Goal: Connect with others: Connect with others

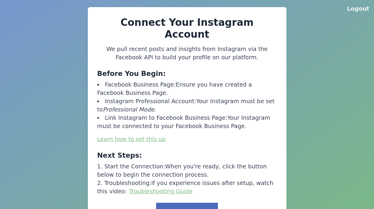
click at [189, 202] on button "Link to Facebook" at bounding box center [187, 211] width 62 height 18
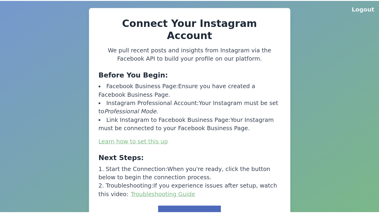
scroll to position [0, 0]
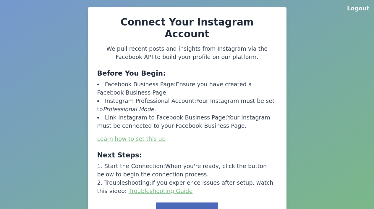
click at [189, 202] on button "Link to Facebook" at bounding box center [187, 211] width 62 height 18
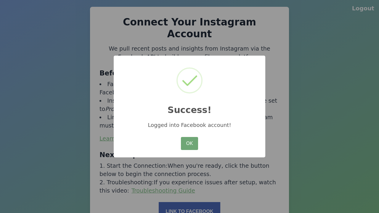
click at [189, 144] on button "OK" at bounding box center [189, 143] width 17 height 13
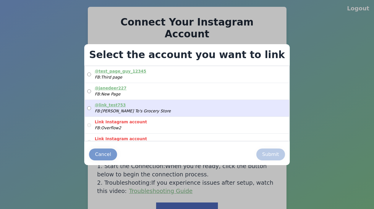
click at [185, 108] on label "@ link_test753 FB: John To's Grocery Store" at bounding box center [187, 108] width 204 height 17
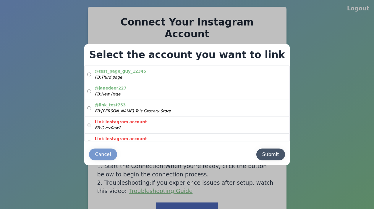
click at [262, 154] on div "Submit" at bounding box center [270, 154] width 17 height 7
